Goal: Information Seeking & Learning: Learn about a topic

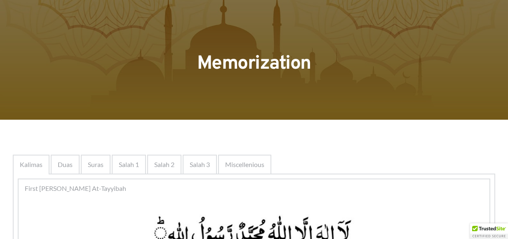
scroll to position [21, 0]
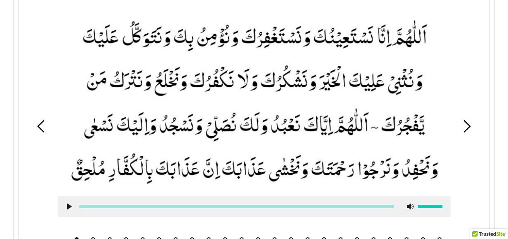
scroll to position [703, 0]
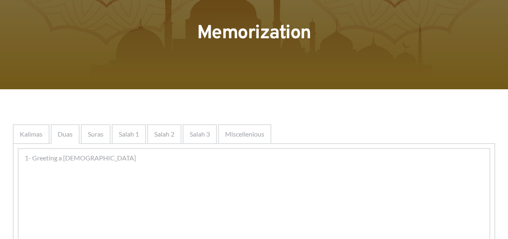
scroll to position [158, 0]
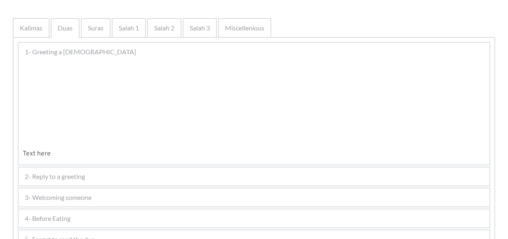
click at [60, 105] on div at bounding box center [97, 87] width 78 height 34
click at [73, 105] on div at bounding box center [97, 87] width 78 height 34
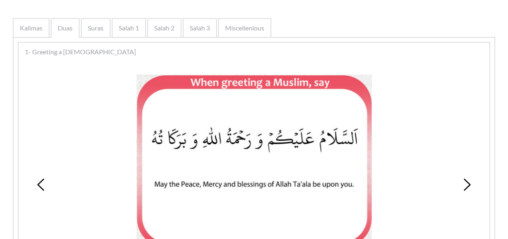
click at [73, 139] on div at bounding box center [254, 161] width 393 height 173
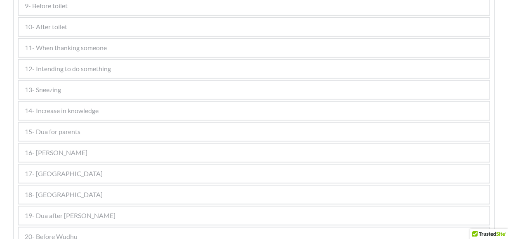
scroll to position [629, 0]
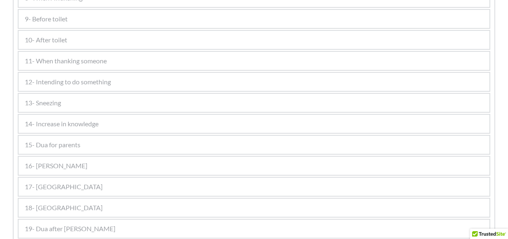
drag, startPoint x: 73, startPoint y: 139, endPoint x: 58, endPoint y: 34, distance: 105.7
click at [58, 34] on div "10- After toilet" at bounding box center [254, 40] width 471 height 18
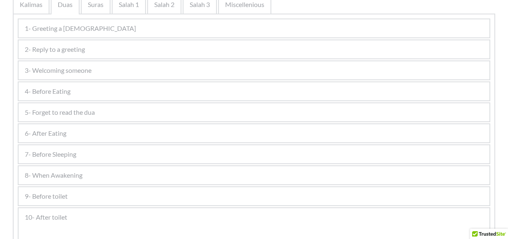
scroll to position [182, 0]
click at [56, 177] on span "8- When Awakening" at bounding box center [54, 175] width 58 height 10
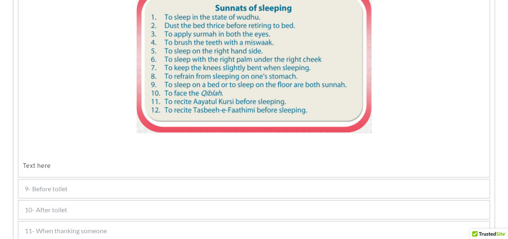
scroll to position [624, 0]
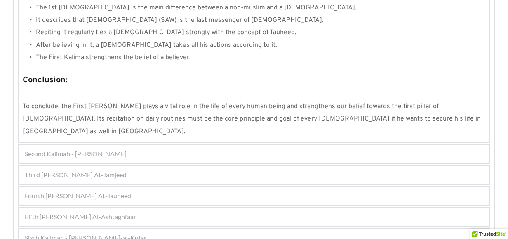
click at [132, 228] on div "Sixth Kalimah - Kalimah Radd-al-Kufar 1 2 3 4 5 6 7 8 9 Kalimah Radd-al_Kufar m…" at bounding box center [254, 238] width 472 height 20
click at [128, 233] on span "Sixth Kalimah - Kalimah Radd-al-Kufar" at bounding box center [86, 238] width 122 height 10
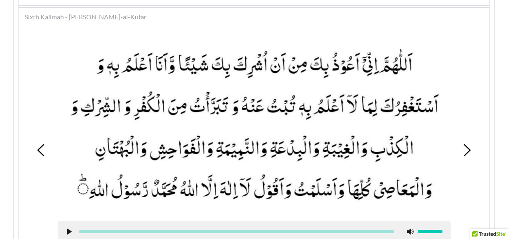
scroll to position [301, 0]
